Goal: Use online tool/utility: Utilize a website feature to perform a specific function

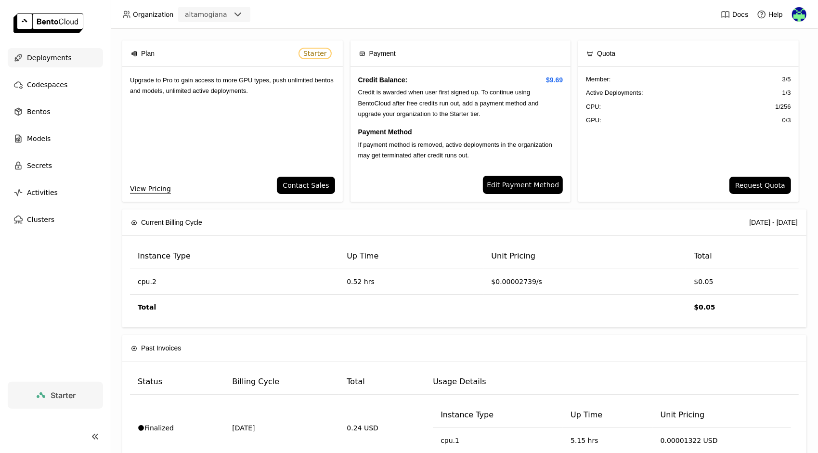
click at [68, 59] on div "Deployments" at bounding box center [55, 57] width 95 height 19
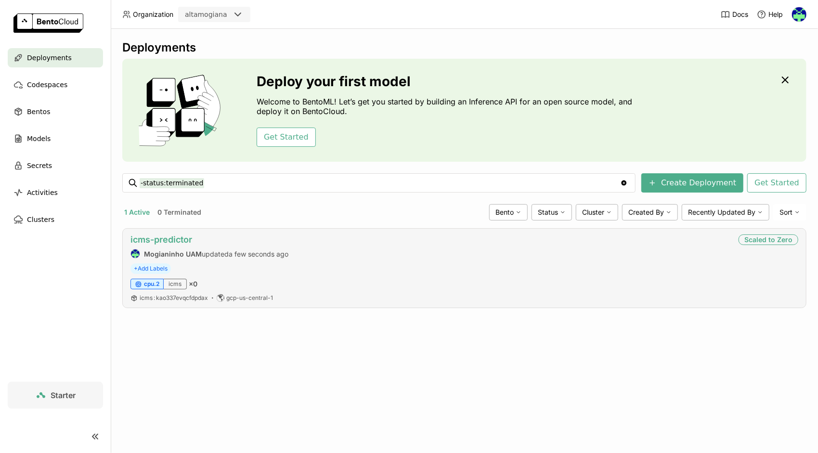
click at [179, 238] on link "icms-predictor" at bounding box center [161, 239] width 62 height 10
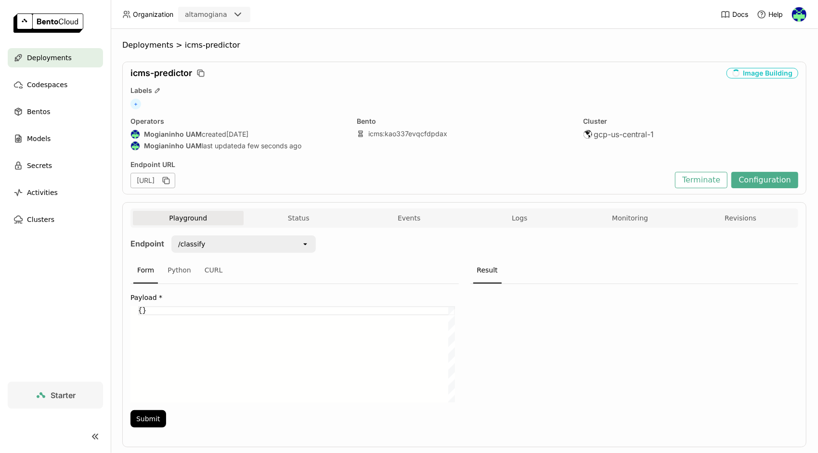
click at [53, 58] on span "Deployments" at bounding box center [49, 58] width 45 height 12
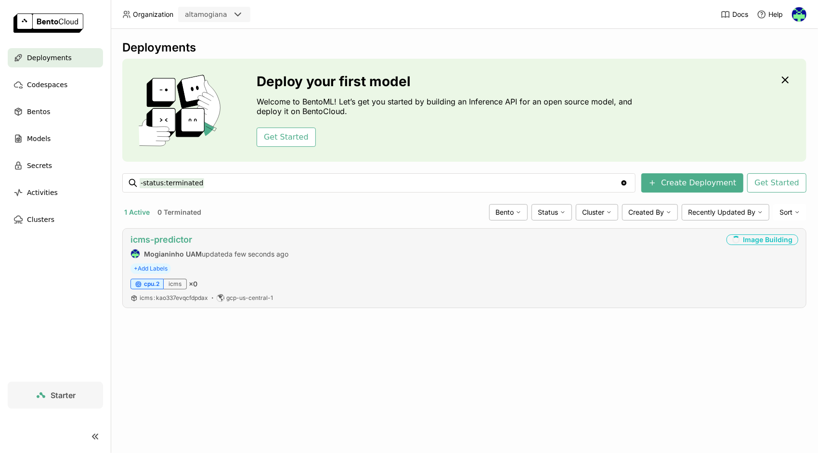
click at [168, 239] on link "icms-predictor" at bounding box center [161, 239] width 62 height 10
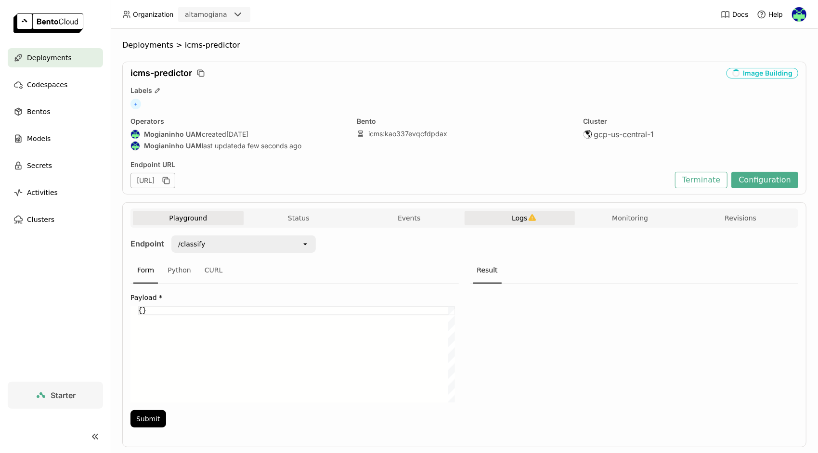
click at [533, 219] on button "Logs" at bounding box center [520, 218] width 111 height 14
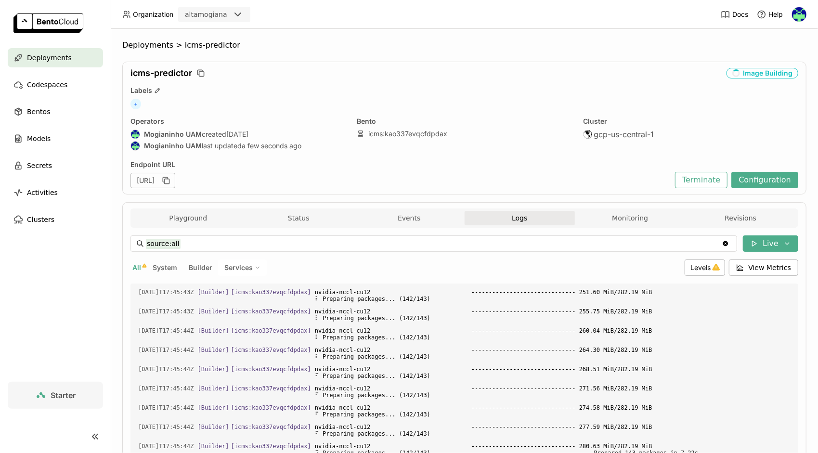
scroll to position [1542, 0]
click at [692, 269] on span "Levels" at bounding box center [701, 267] width 20 height 8
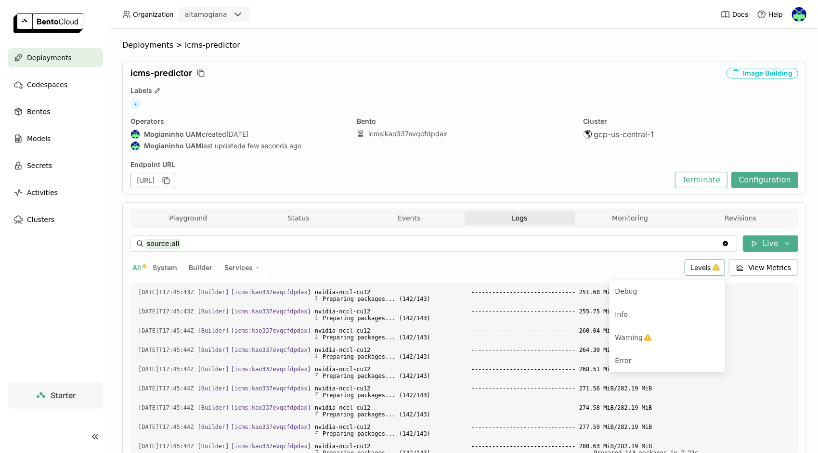
click at [692, 269] on span "Levels" at bounding box center [701, 267] width 20 height 8
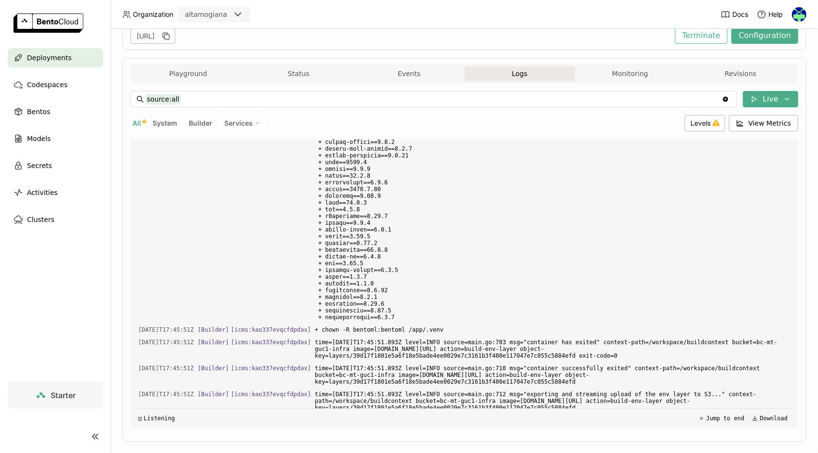
scroll to position [0, 0]
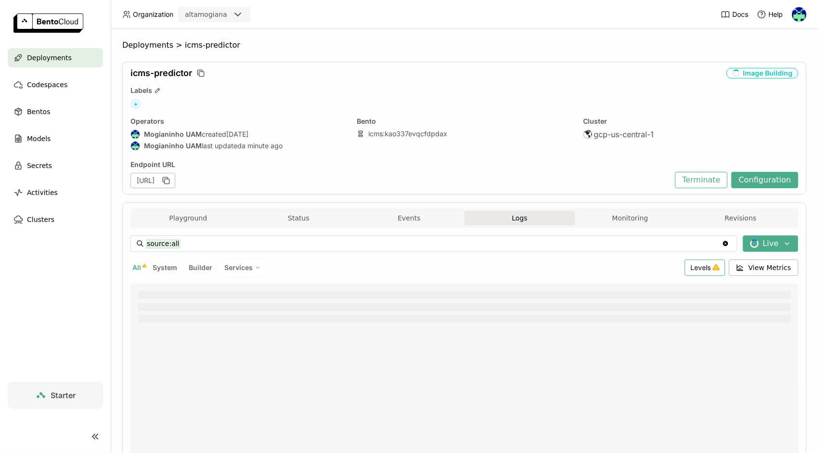
click at [709, 272] on div "Levels" at bounding box center [705, 267] width 40 height 16
click at [653, 332] on div "Warning" at bounding box center [667, 338] width 104 height 12
type input "source:all level:warning"
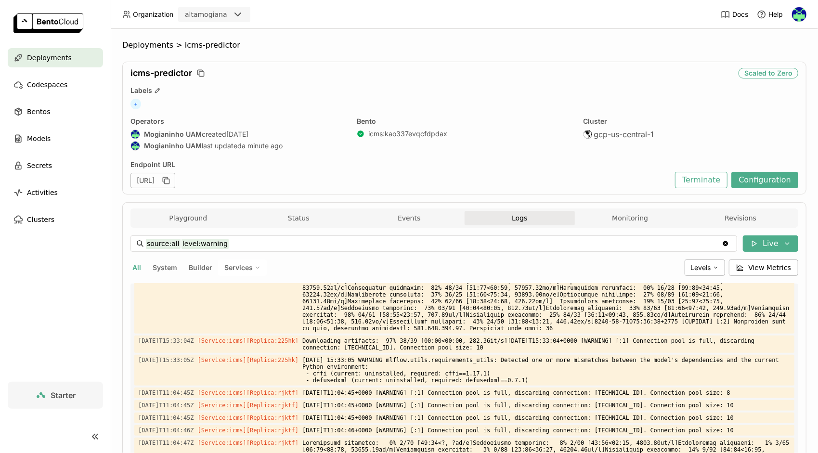
click at [66, 62] on div "Deployments" at bounding box center [55, 57] width 95 height 19
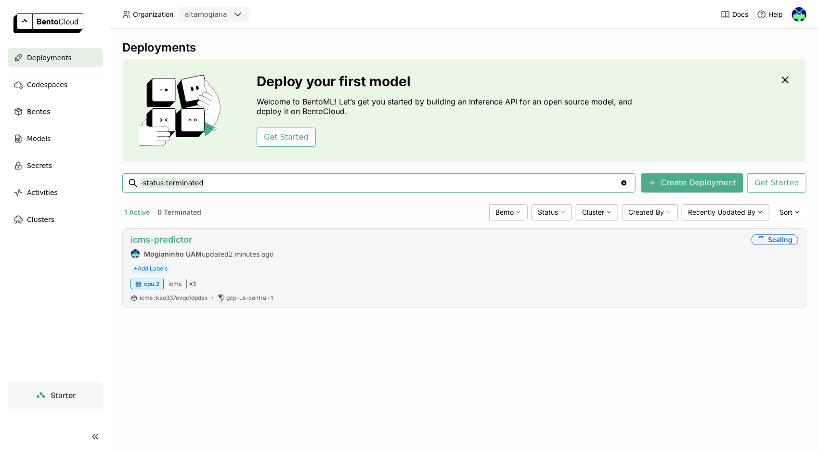
click at [179, 241] on link "icms-predictor" at bounding box center [161, 239] width 62 height 10
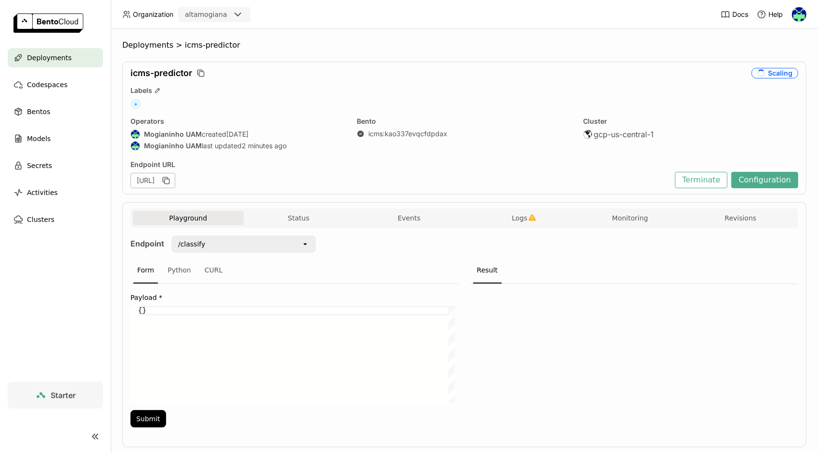
click at [144, 306] on div "{}" at bounding box center [296, 354] width 317 height 96
click at [140, 311] on div "{}" at bounding box center [296, 354] width 317 height 96
paste textarea ""DSC_SUBGRUPO": "LANÇAMENTOS DIRETOS", "DSC_SERVICO": "SUBSTITUIR 9000M DE CABO…"
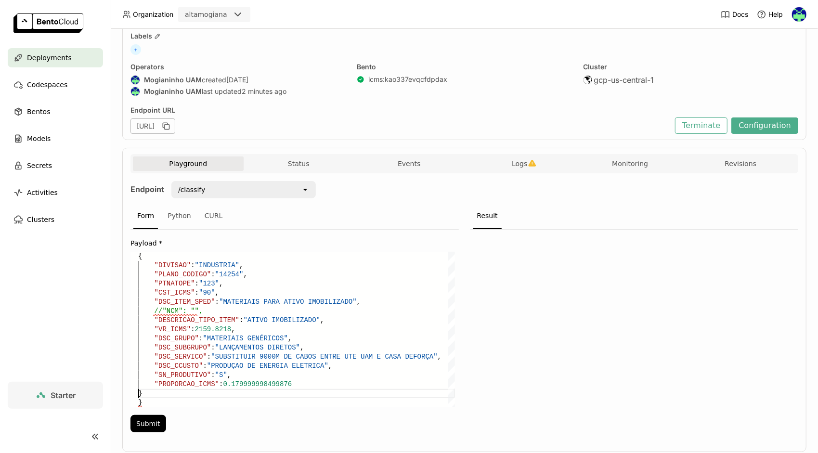
scroll to position [78, 0]
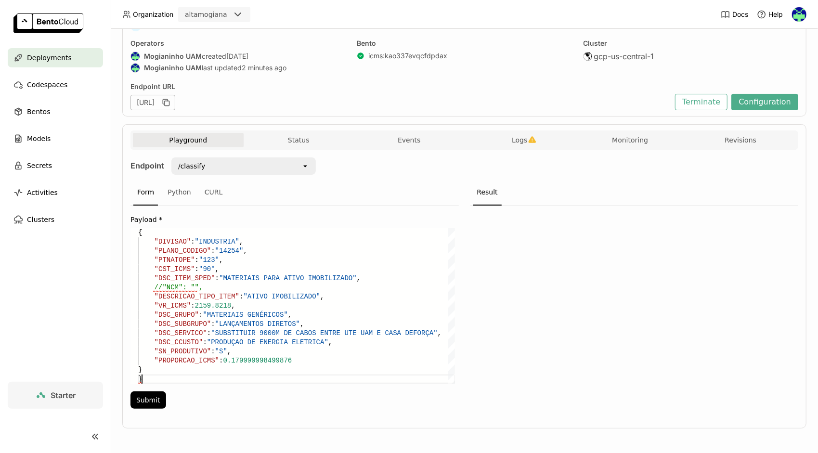
click at [154, 374] on div "//"NCM": "", "DESCRICAO_TIPO_ITEM" : "ATIVO IMOBILIZADO" , "VR_ICMS" : 2159.821…" at bounding box center [296, 305] width 317 height 155
click at [158, 410] on div "Payload * //"NCM": "", "DESCRICAO_TIPO_ITEM" : "ATIVO IMOBILIZADO" , "VR_ICMS" …" at bounding box center [294, 310] width 328 height 208
click at [157, 397] on button "Submit" at bounding box center [148, 399] width 36 height 17
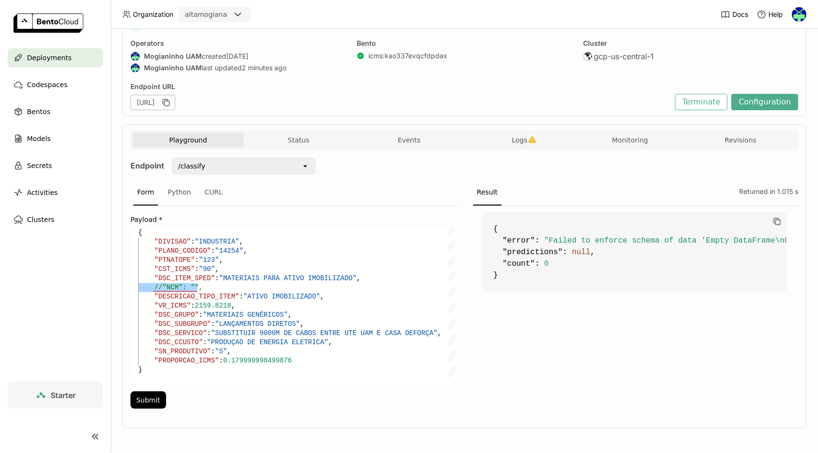
drag, startPoint x: 218, startPoint y: 286, endPoint x: 110, endPoint y: 285, distance: 108.3
click at [138, 285] on div "//"NCM": "", "DESCRICAO_TIPO_ITEM" : "ATIVO IMOBILIZADO" , "VR_ICMS" : 2159.821…" at bounding box center [296, 305] width 317 height 155
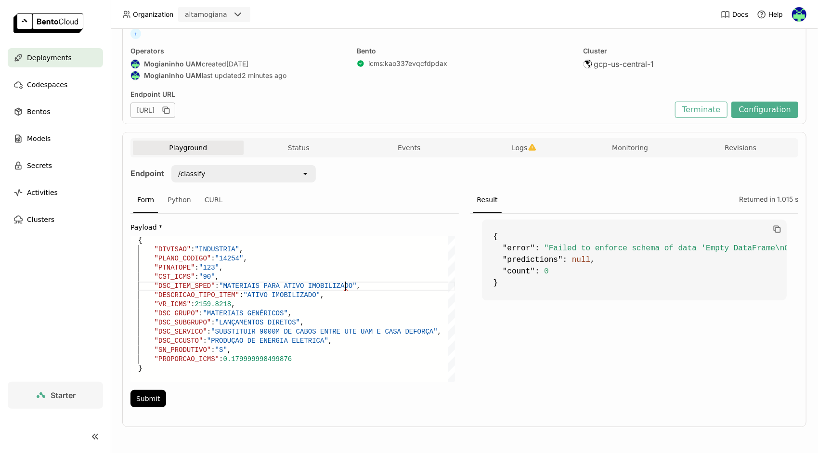
scroll to position [69, 0]
click at [145, 403] on button "Submit" at bounding box center [148, 399] width 36 height 17
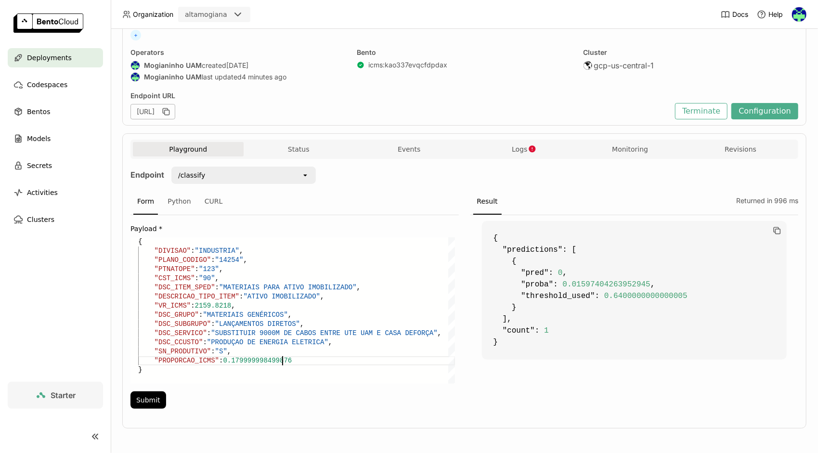
scroll to position [10, 207]
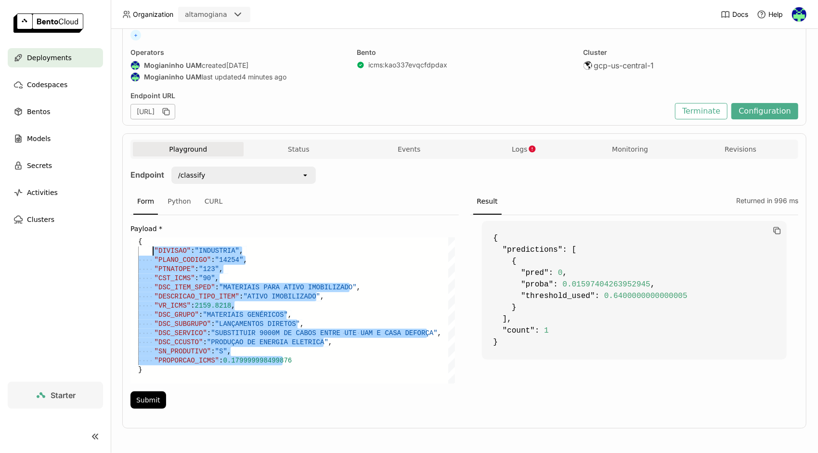
drag, startPoint x: 297, startPoint y: 359, endPoint x: 154, endPoint y: 248, distance: 180.8
click at [154, 248] on div ""DESCRICAO_TIPO_ITEM" : "ATIVO IMOBILIZADO" , "VR_ICMS" : 2159.8218 , "DSC_GRUP…" at bounding box center [296, 310] width 317 height 146
paste textarea ""DSC_SUBGRUPO": "FIOS, CABOS E CONDUTORES", "DSC_SERVICO": "SERVIÇO DE TERCEIRO…"
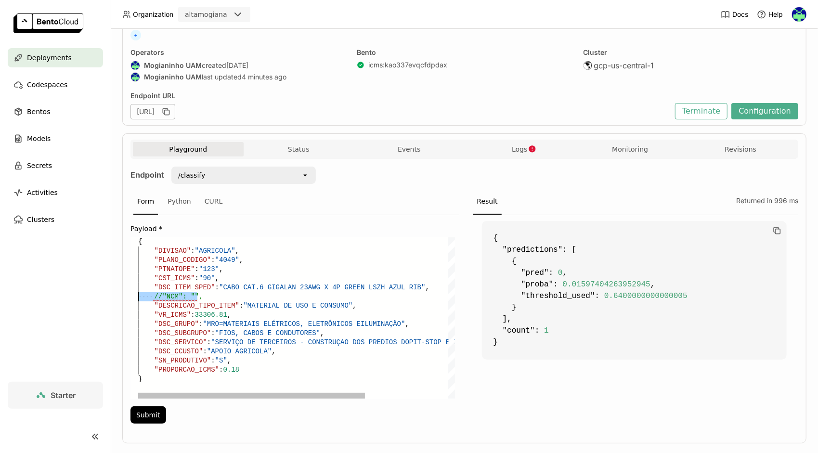
drag, startPoint x: 211, startPoint y: 294, endPoint x: 121, endPoint y: 298, distance: 90.6
click at [138, 298] on div "//"NCM": "", "DESCRICAO_TIPO_ITEM" : "MATERIAL DE USO E CONSUMO" , "VR_ICMS" : …" at bounding box center [354, 317] width 432 height 161
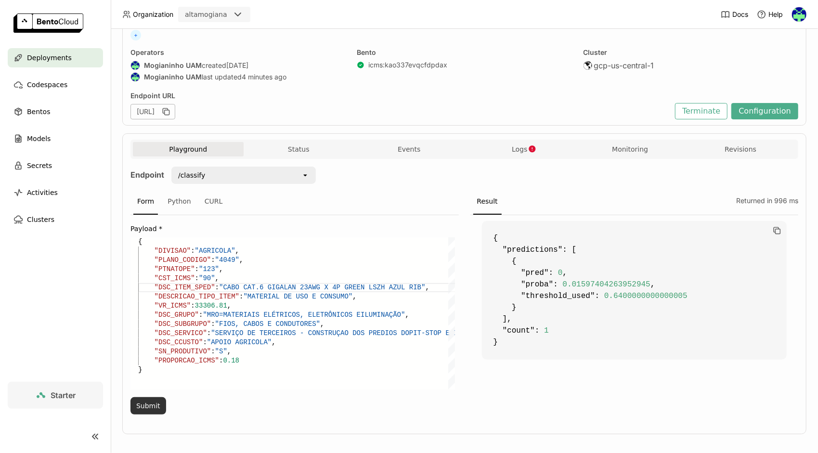
click at [158, 402] on button "Submit" at bounding box center [148, 405] width 36 height 17
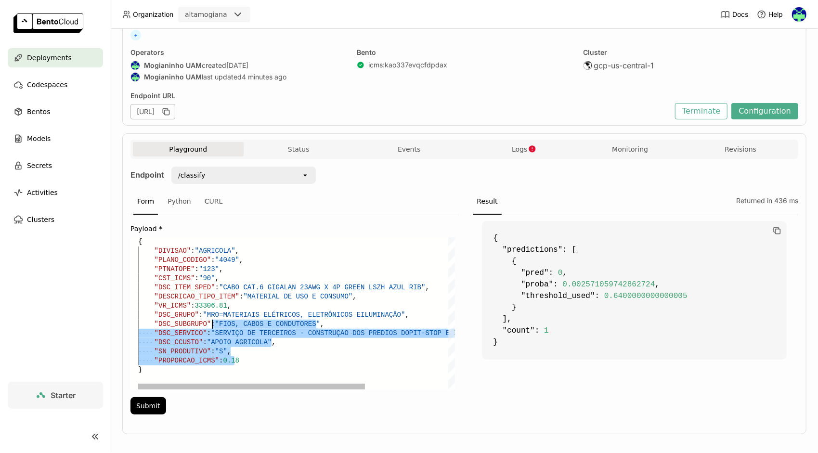
scroll to position [10, 270]
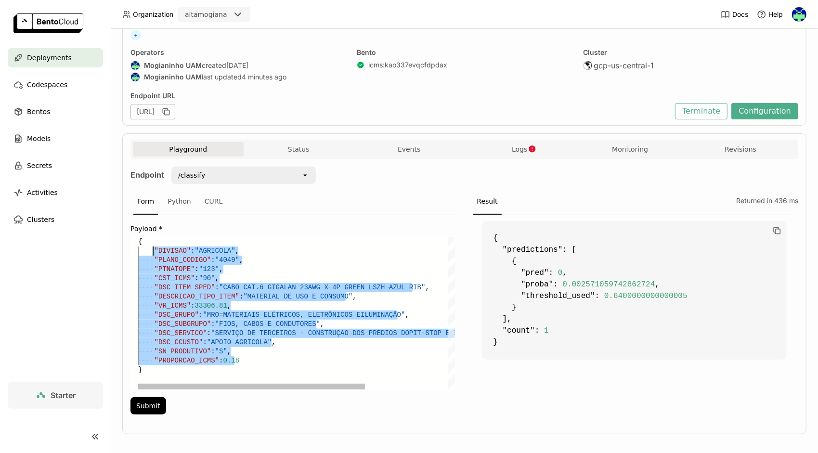
drag, startPoint x: 250, startPoint y: 359, endPoint x: 152, endPoint y: 247, distance: 148.4
click at [152, 247] on div ""DESCRICAO_TIPO_ITEM" : "MATERIAL DE USO E CONSUMO" , "VR_ICMS" : 33306.81 , "D…" at bounding box center [354, 313] width 432 height 152
paste textarea ""DSC_SERVICO": "PACOTE RENOVAÇÃO DE FROTA COLHEITA - SAFRA 2025", "DSC_CCUSTO":…"
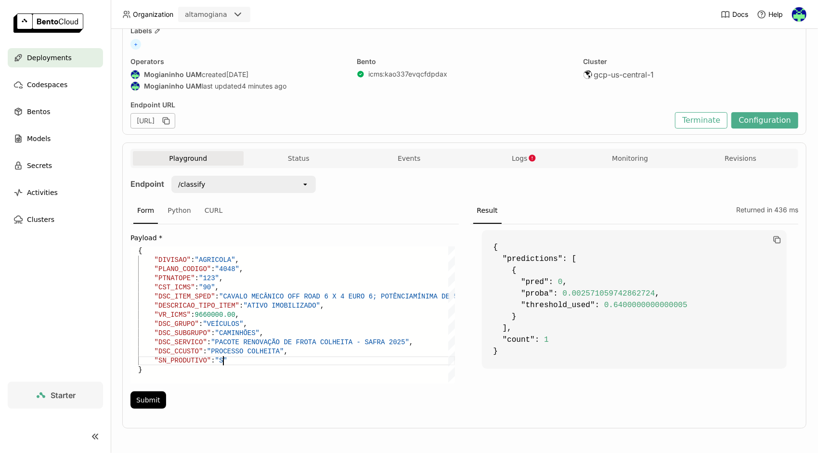
scroll to position [65, 0]
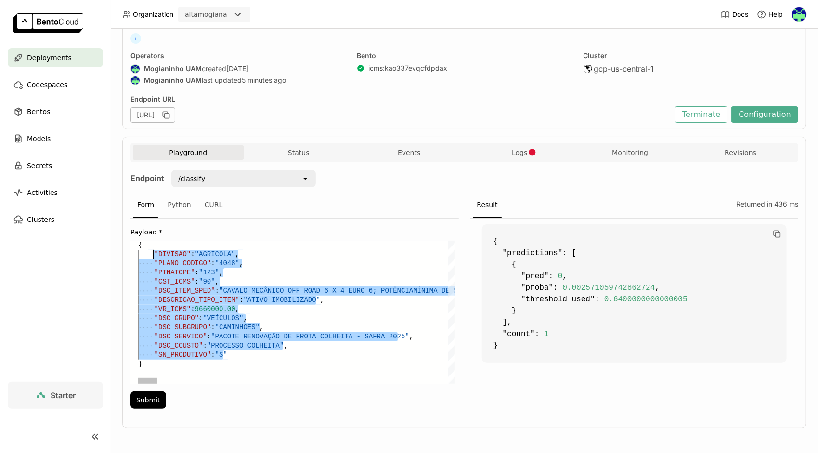
drag, startPoint x: 225, startPoint y: 350, endPoint x: 154, endPoint y: 254, distance: 119.8
paste textarea ""DSC_SUBGRUPO": "CAMINHÕES", "DSC_SERVICO": "PACOTE PLANTIO + 3.000 HA", "DSC_C…"
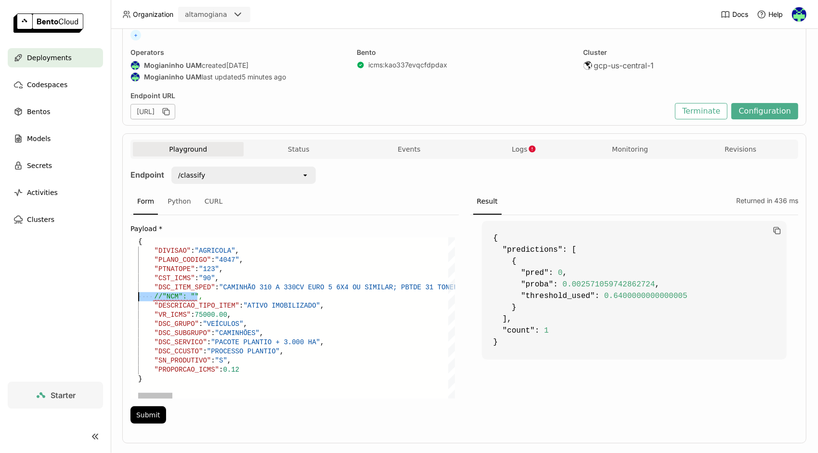
drag, startPoint x: 220, startPoint y: 294, endPoint x: 125, endPoint y: 293, distance: 94.4
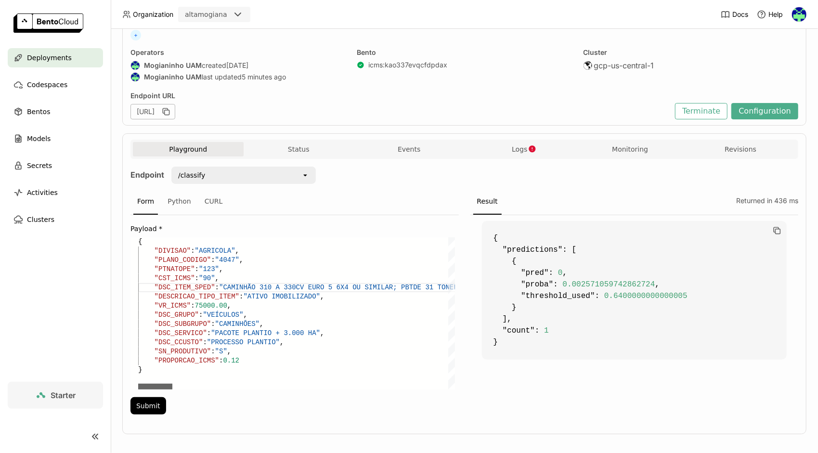
click at [138, 384] on div at bounding box center [155, 387] width 34 height 6
click at [152, 410] on button "Submit" at bounding box center [148, 405] width 36 height 17
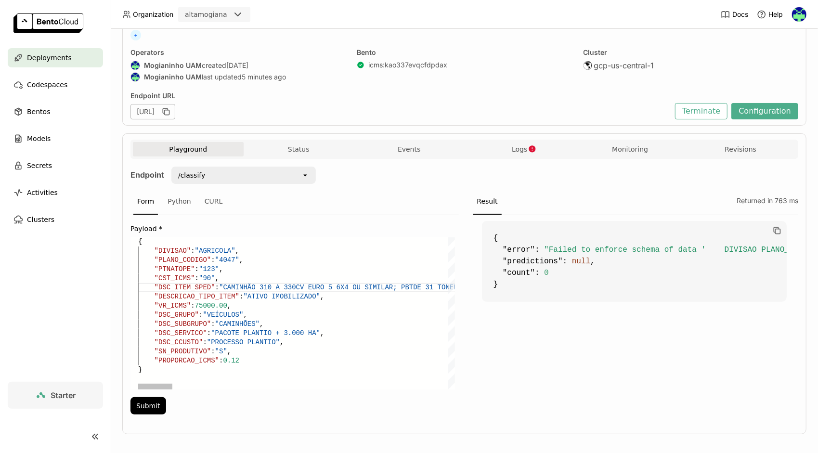
scroll to position [10, 1574]
click at [143, 404] on button "Submit" at bounding box center [148, 405] width 36 height 17
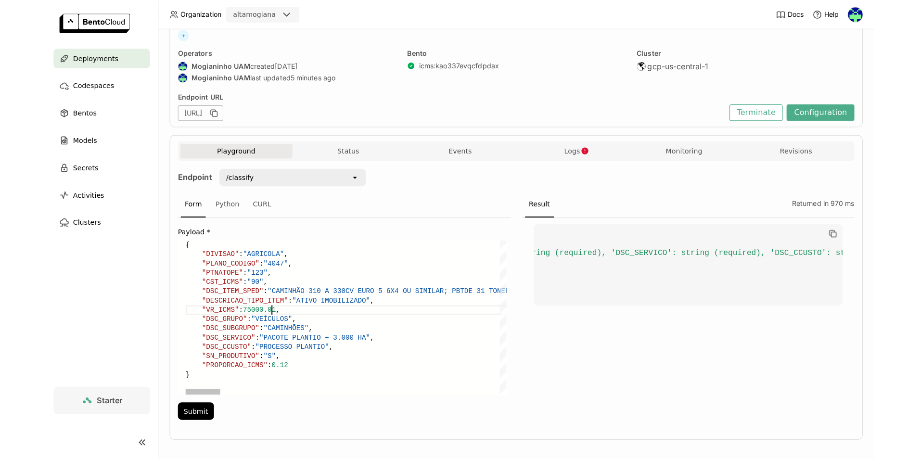
scroll to position [19, 85]
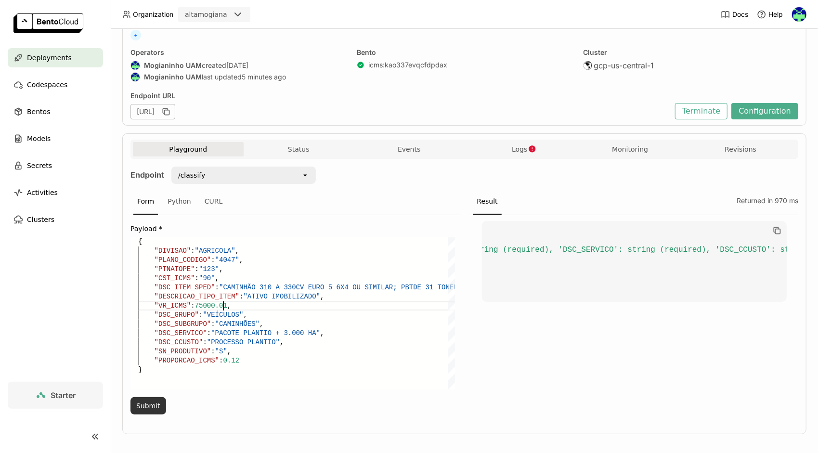
click at [152, 404] on button "Submit" at bounding box center [148, 405] width 36 height 17
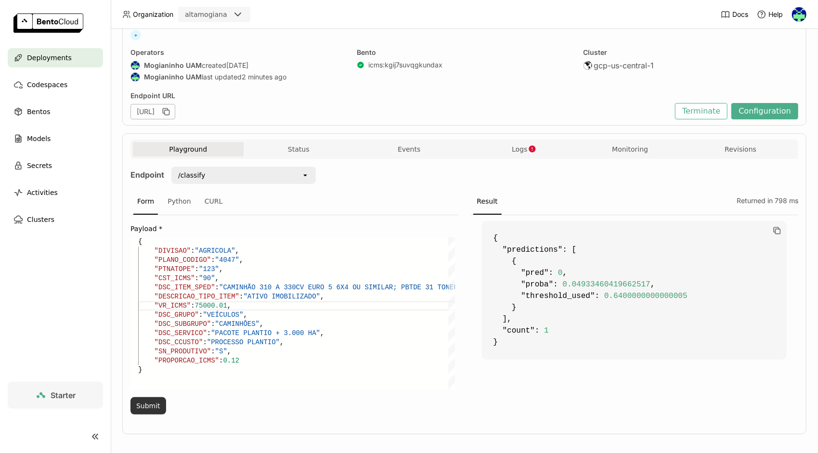
click at [146, 406] on button "Submit" at bounding box center [148, 405] width 36 height 17
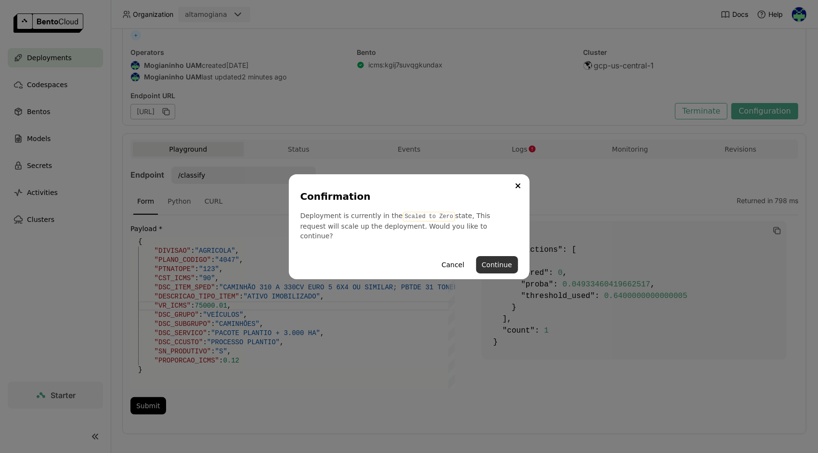
click at [501, 258] on button "Continue" at bounding box center [497, 264] width 42 height 17
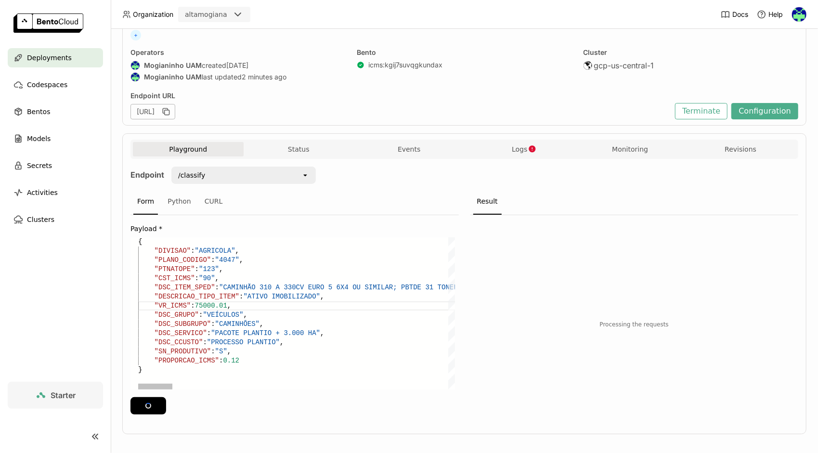
type textarea "/80R22,5 GOODYEAR, FIRESTONE OU MICHELIN; AR CONDICIONADO; RÁDIO DE MÚSICA LOW …"
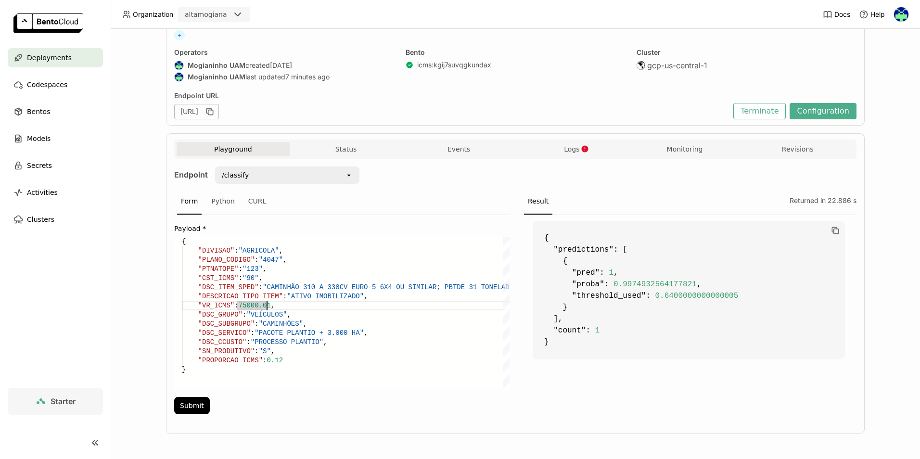
scroll to position [19, 85]
